Goal: Task Accomplishment & Management: Manage account settings

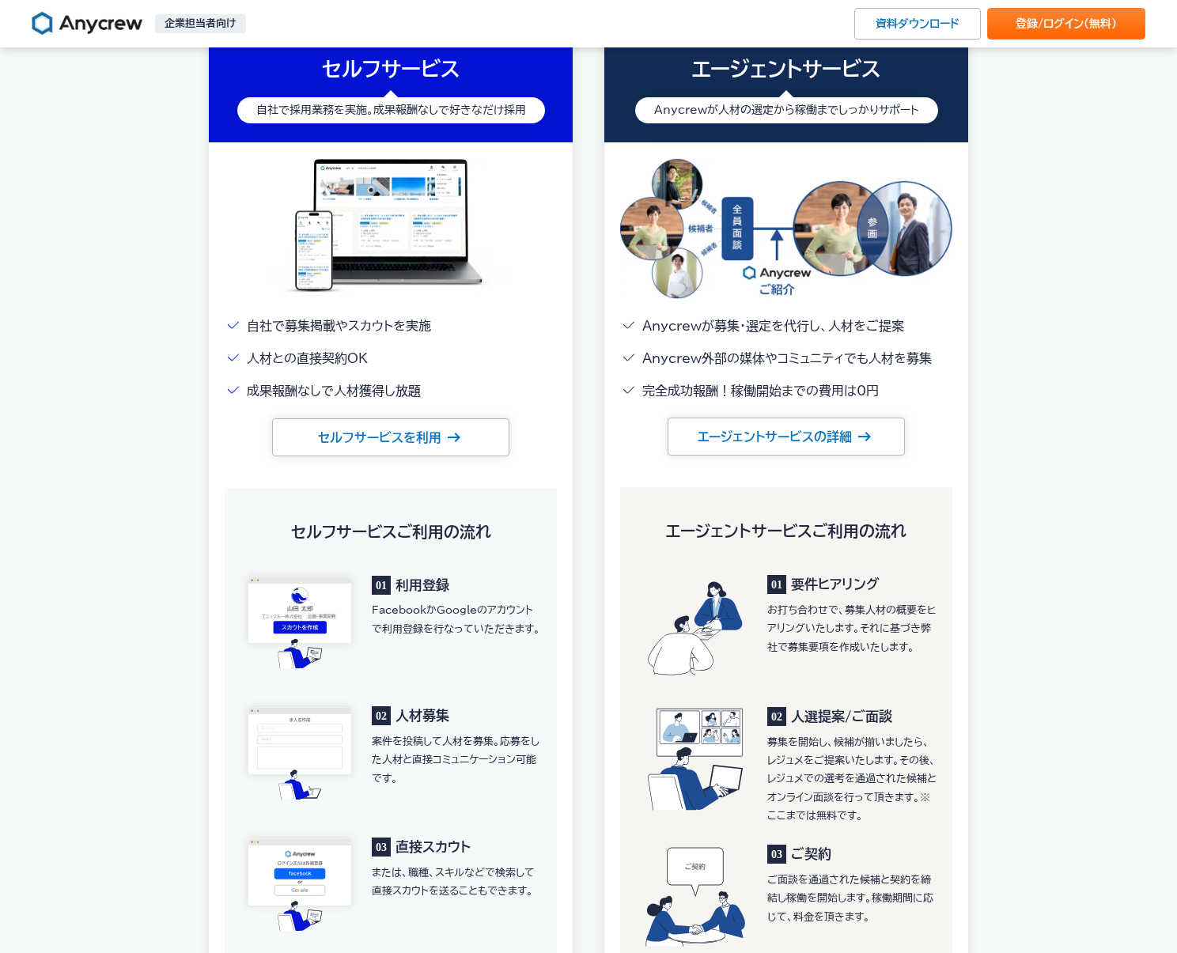
scroll to position [1978, 0]
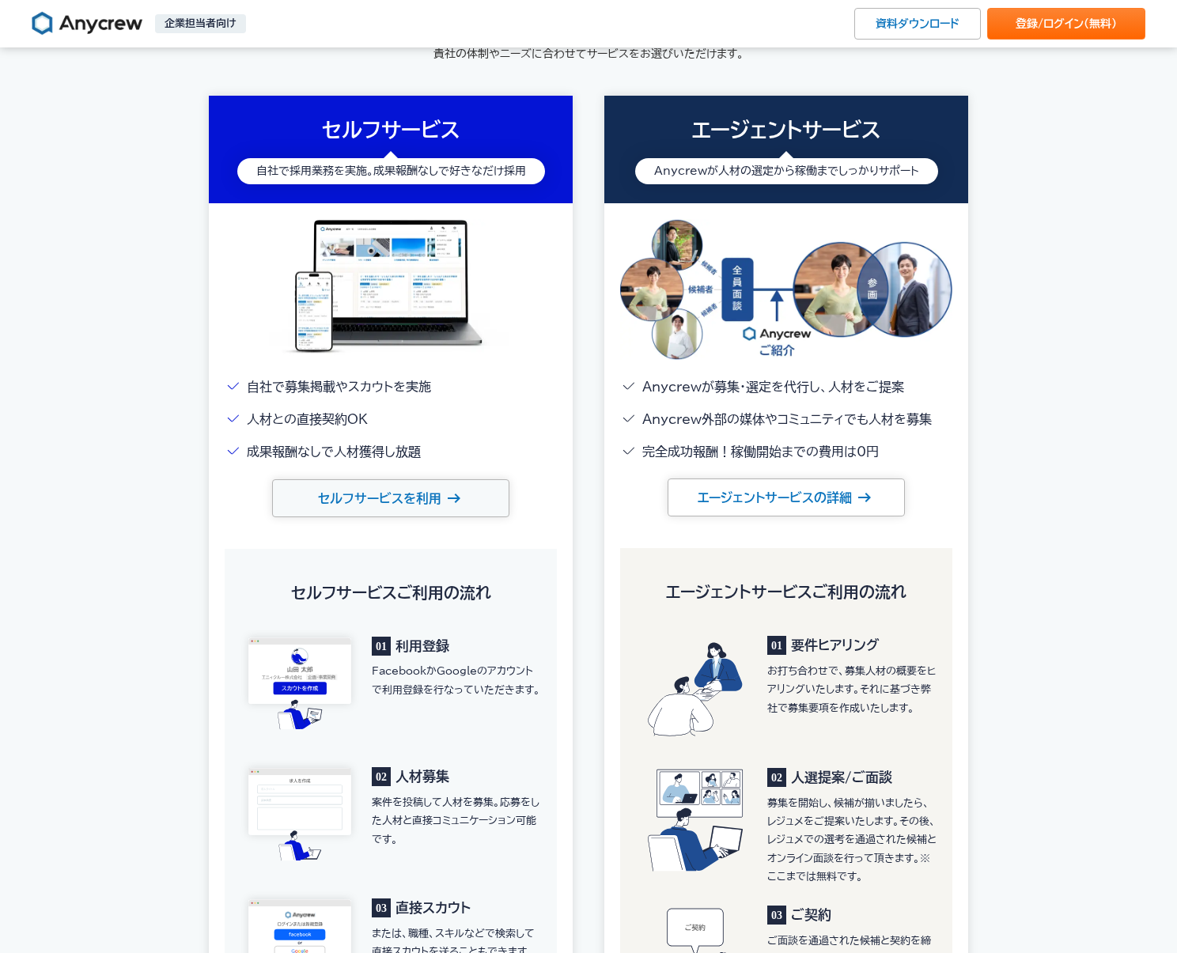
click at [369, 493] on link "セルフサービスを利用" at bounding box center [390, 498] width 237 height 38
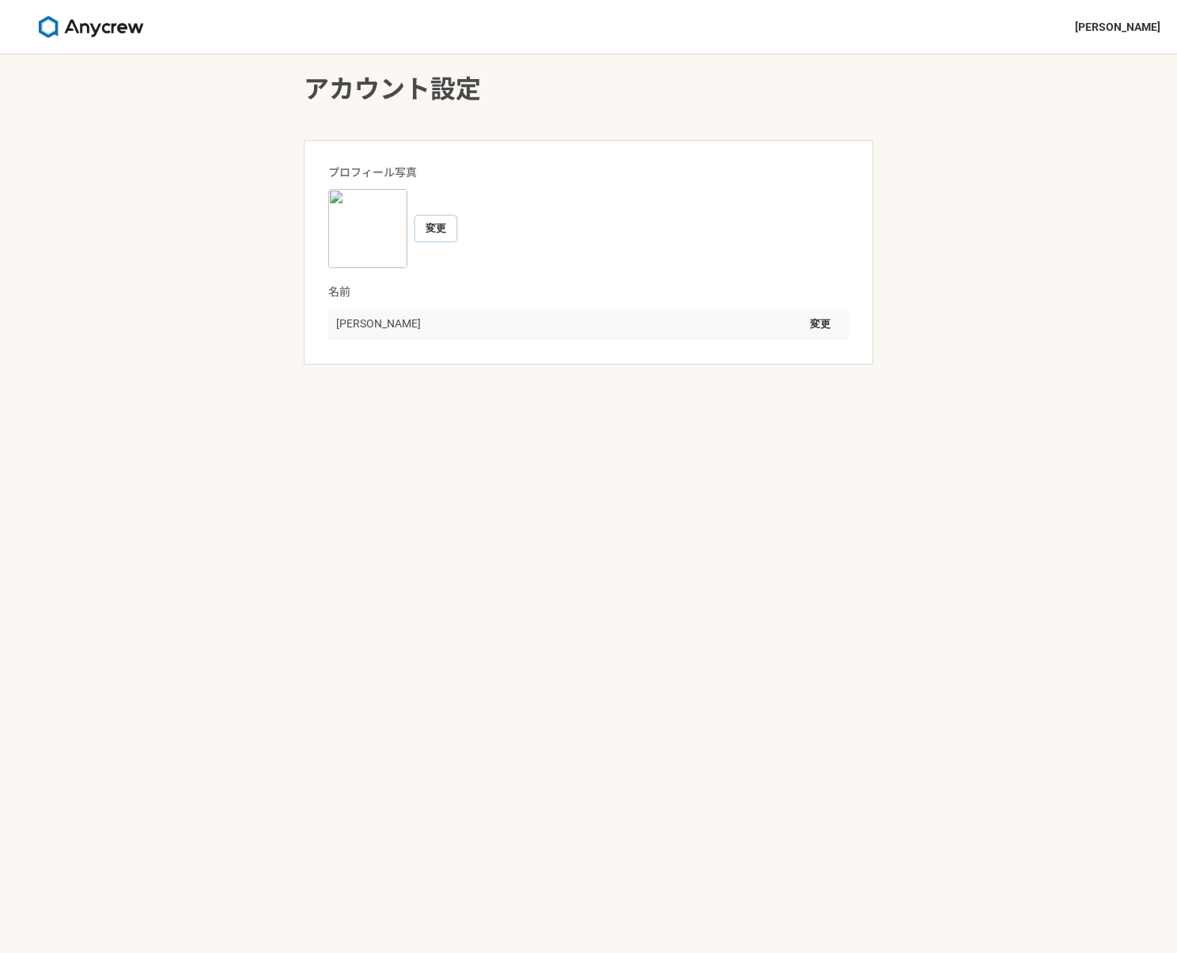
click at [434, 228] on button "変更" at bounding box center [435, 228] width 41 height 25
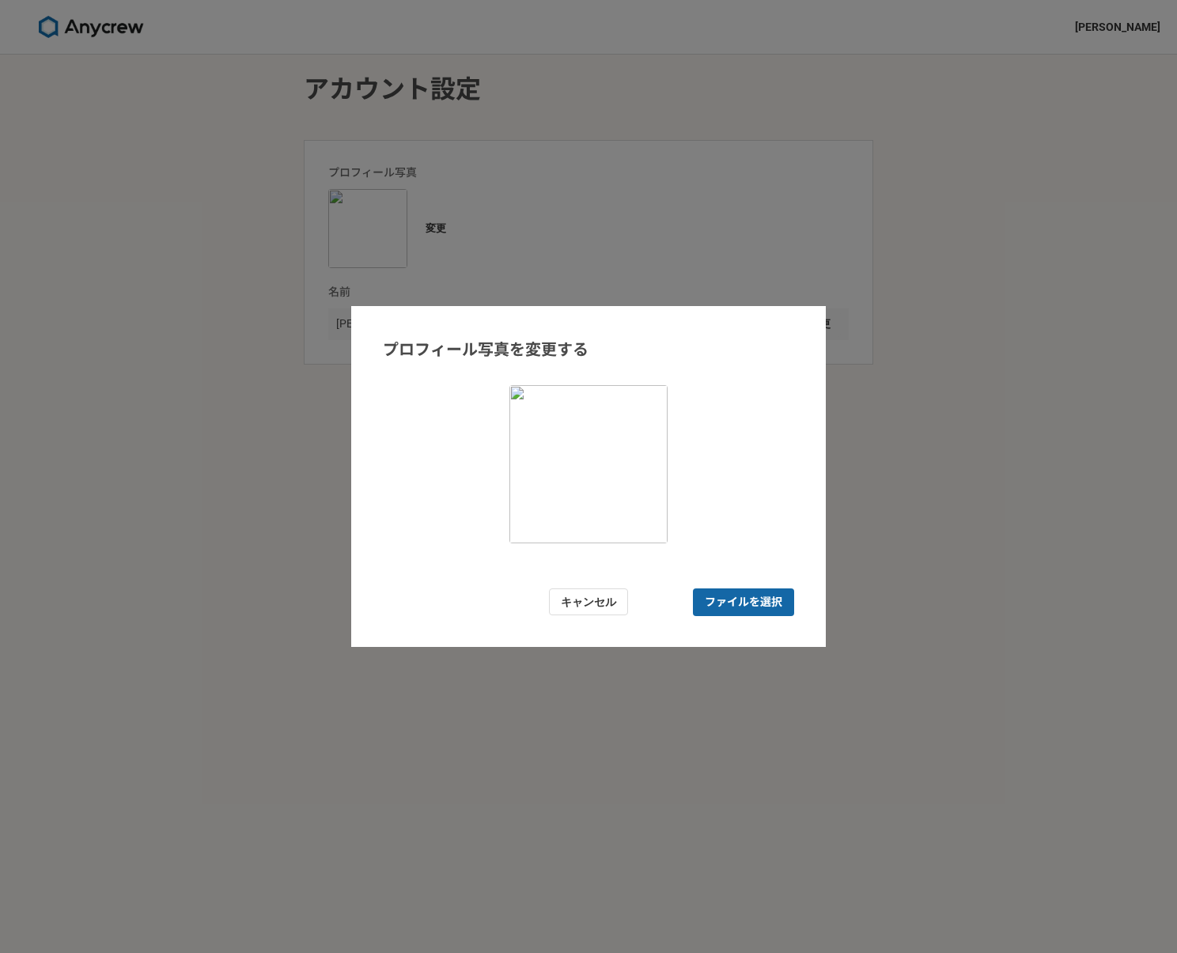
click at [747, 601] on span "ファイルを選択" at bounding box center [744, 602] width 78 height 17
click at [747, 601] on input "ファイルを選択" at bounding box center [743, 603] width 101 height 28
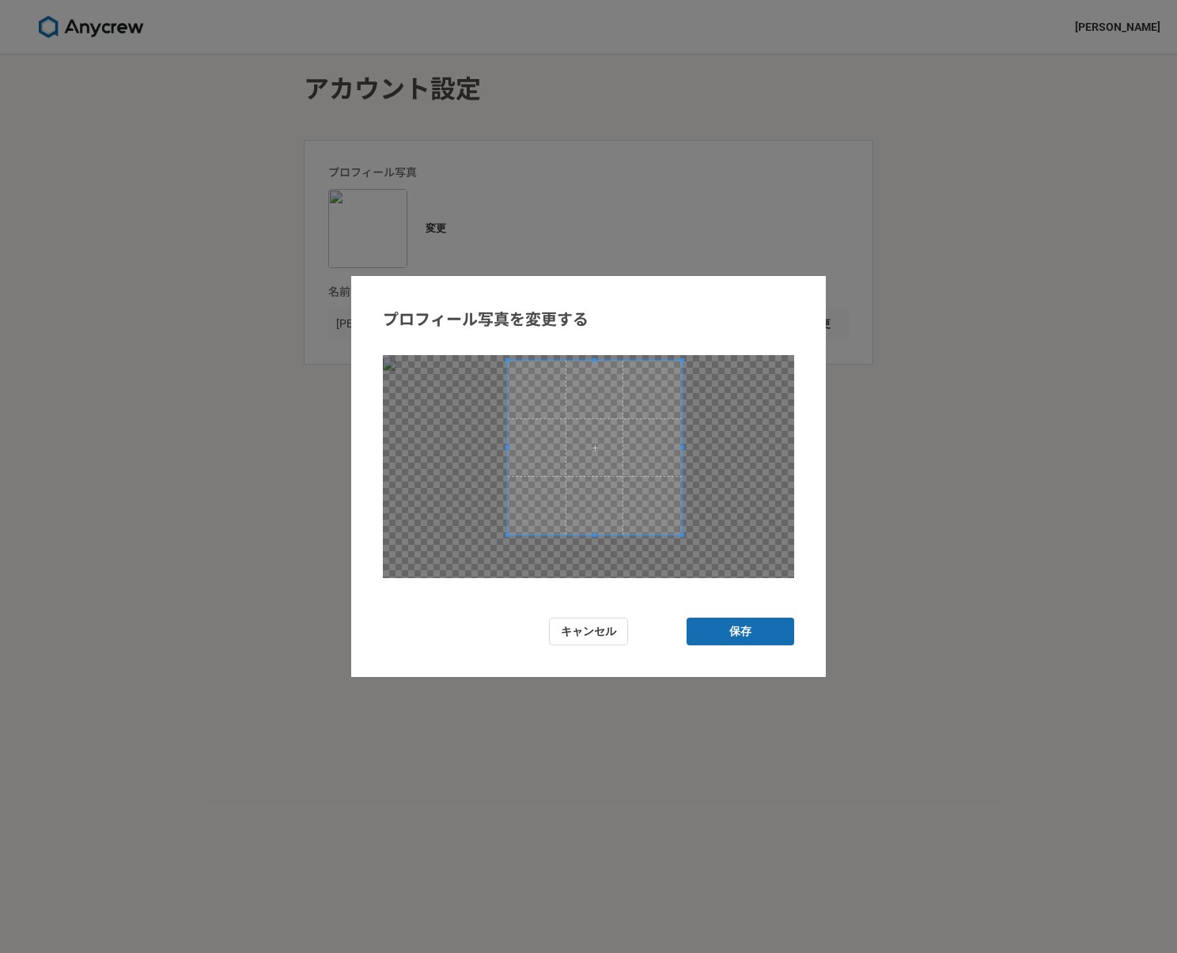
click at [625, 455] on span at bounding box center [594, 448] width 174 height 174
click at [746, 630] on button "保存" at bounding box center [741, 632] width 108 height 28
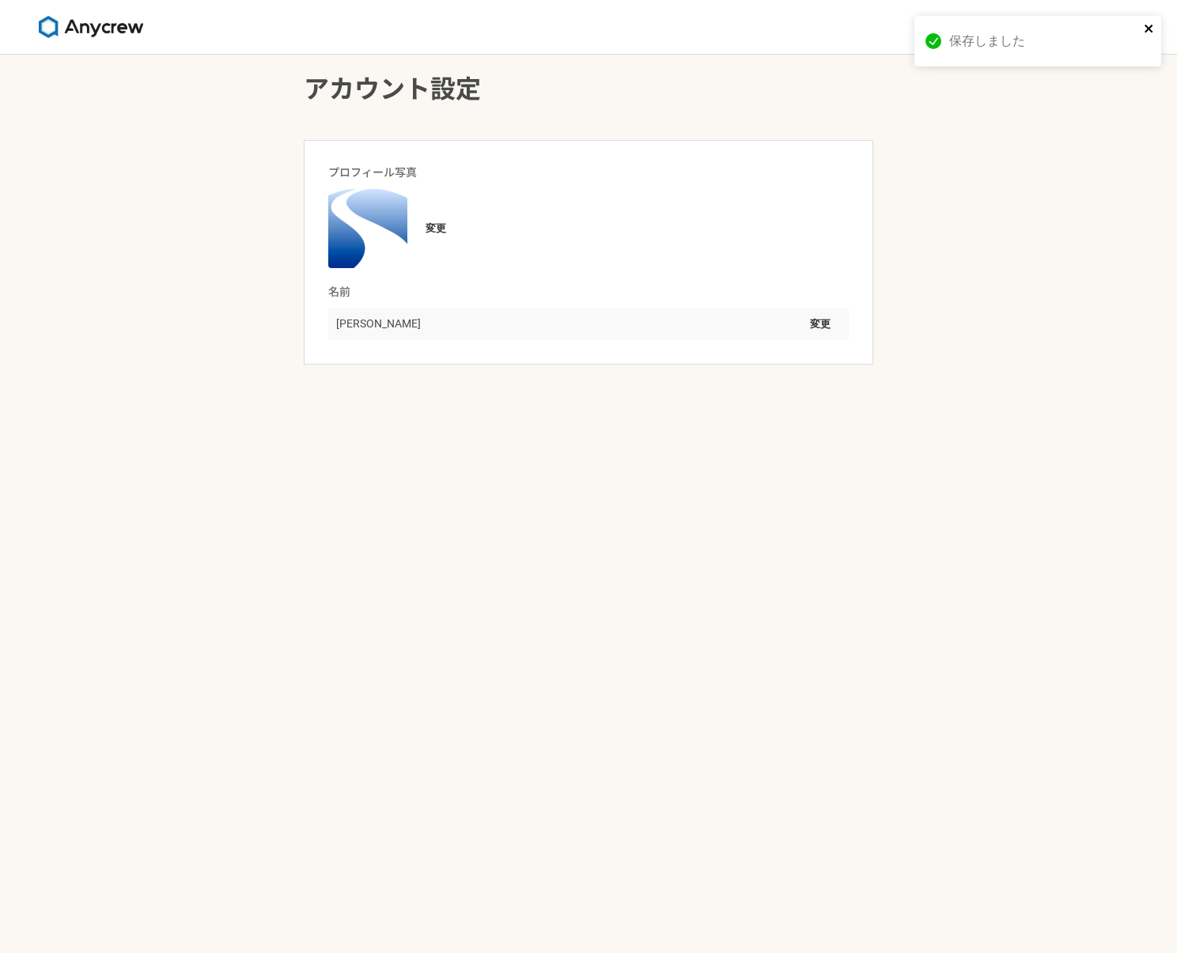
click at [1146, 25] on icon "close" at bounding box center [1149, 28] width 11 height 13
